Goal: Task Accomplishment & Management: Manage account settings

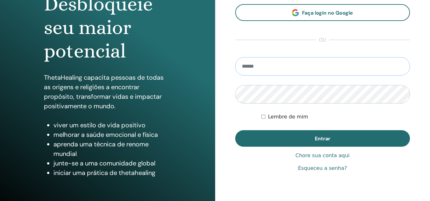
scroll to position [95, 0]
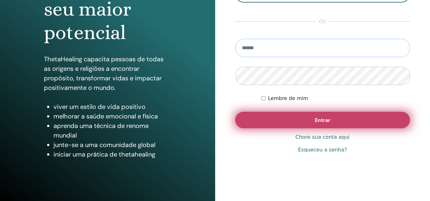
type input "**********"
click at [322, 117] on font "Entrar" at bounding box center [323, 120] width 16 height 7
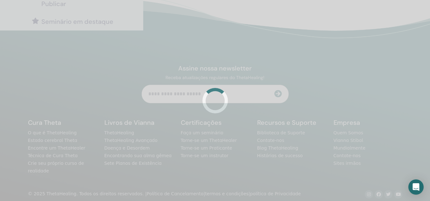
scroll to position [151, 0]
